Goal: Go to known website: Access a specific website the user already knows

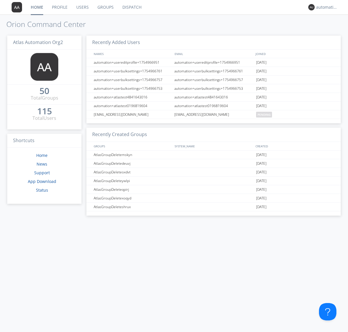
click at [131, 7] on link "Dispatch" at bounding box center [132, 7] width 28 height 14
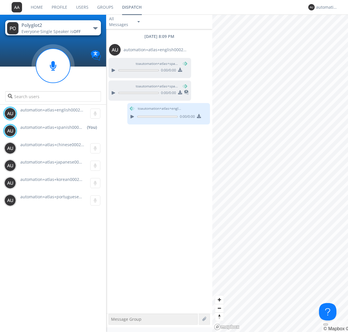
click at [95, 28] on div "button" at bounding box center [95, 28] width 5 height 2
click at [0, 0] on span "Polyglot3" at bounding box center [0, 0] width 0 height 0
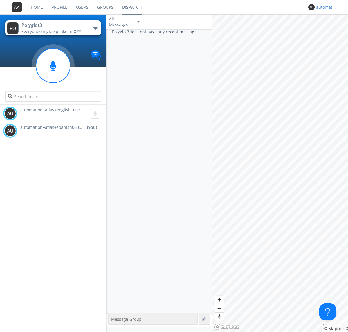
click at [325, 7] on div "automation+atlas+spanish0002+org2" at bounding box center [327, 7] width 22 height 6
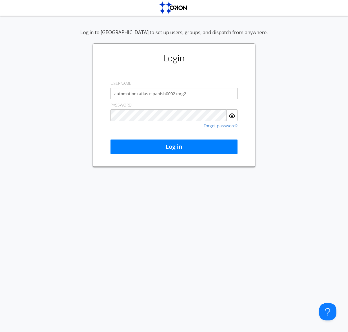
type input "automation+atlas+spanish0002+org2"
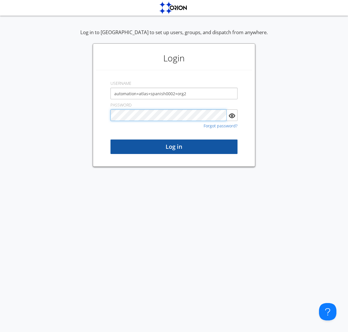
click at [174, 147] on button "Log in" at bounding box center [173, 147] width 127 height 14
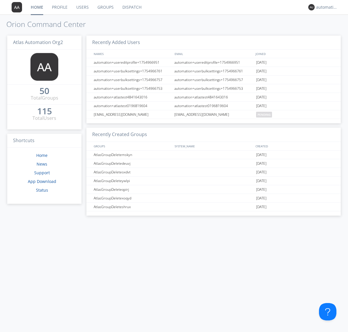
click at [131, 7] on link "Dispatch" at bounding box center [132, 7] width 28 height 14
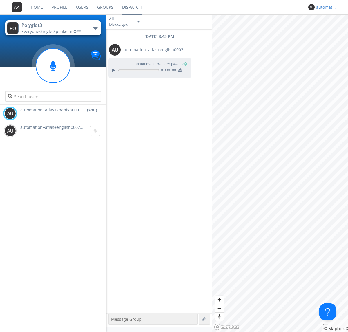
click at [325, 7] on div "automation+atlas+spanish0002+org2" at bounding box center [327, 7] width 22 height 6
